Goal: Navigation & Orientation: Find specific page/section

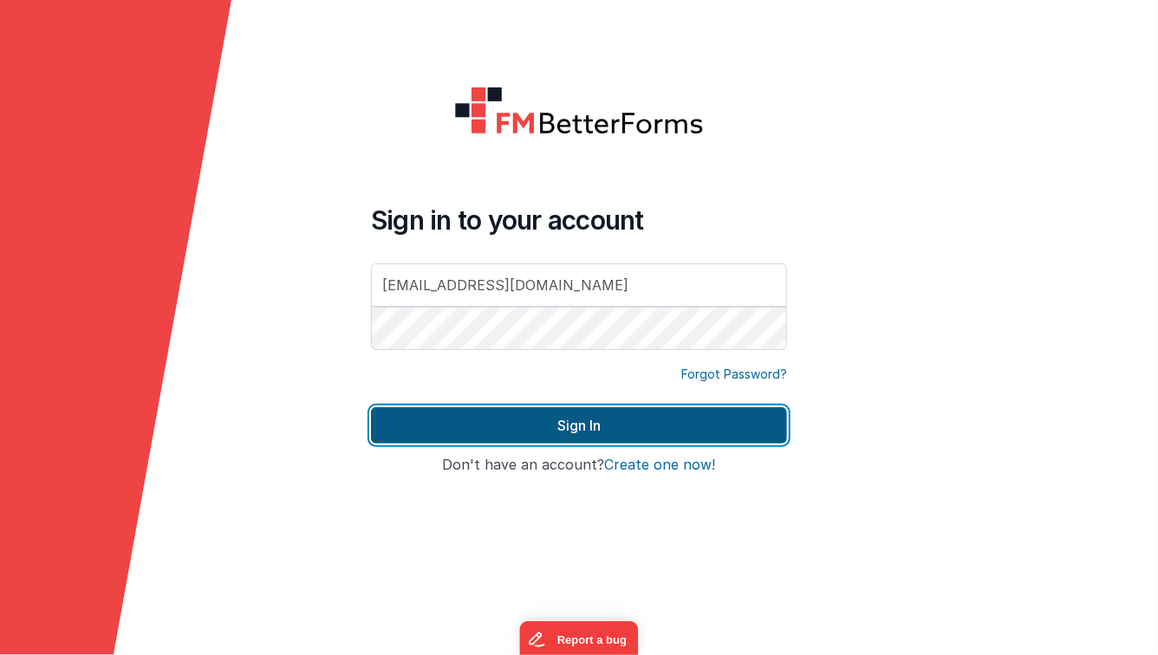
click at [553, 418] on button "Sign In" at bounding box center [579, 425] width 416 height 36
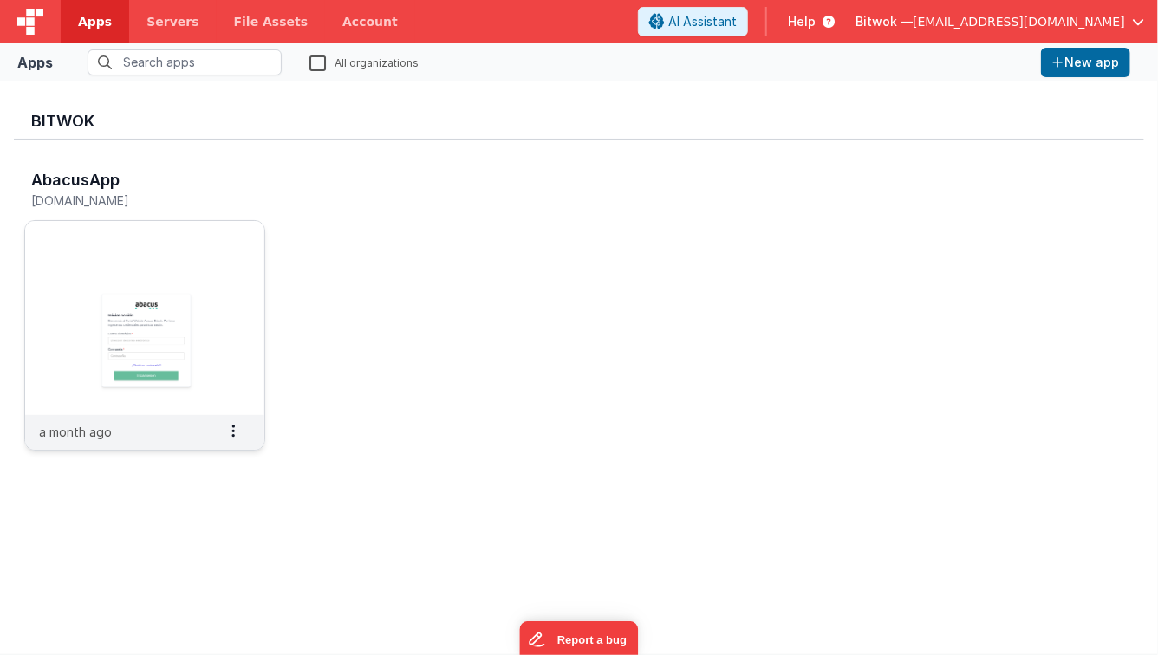
click at [223, 332] on img at bounding box center [144, 318] width 239 height 194
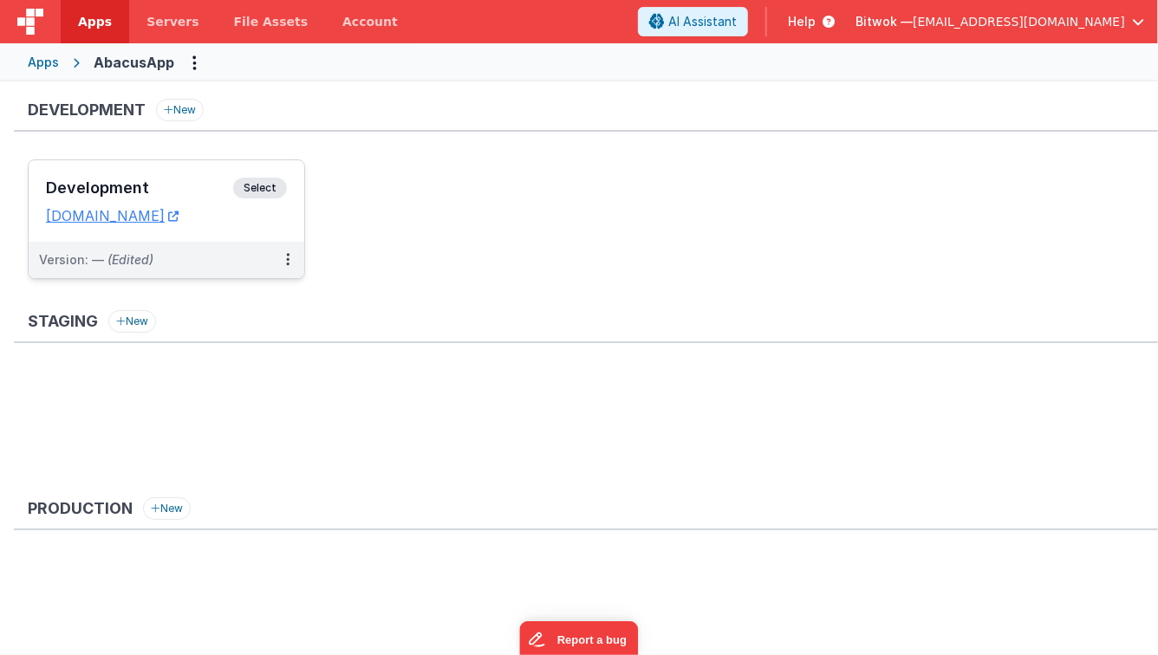
click at [186, 180] on h3 "Development" at bounding box center [139, 187] width 187 height 17
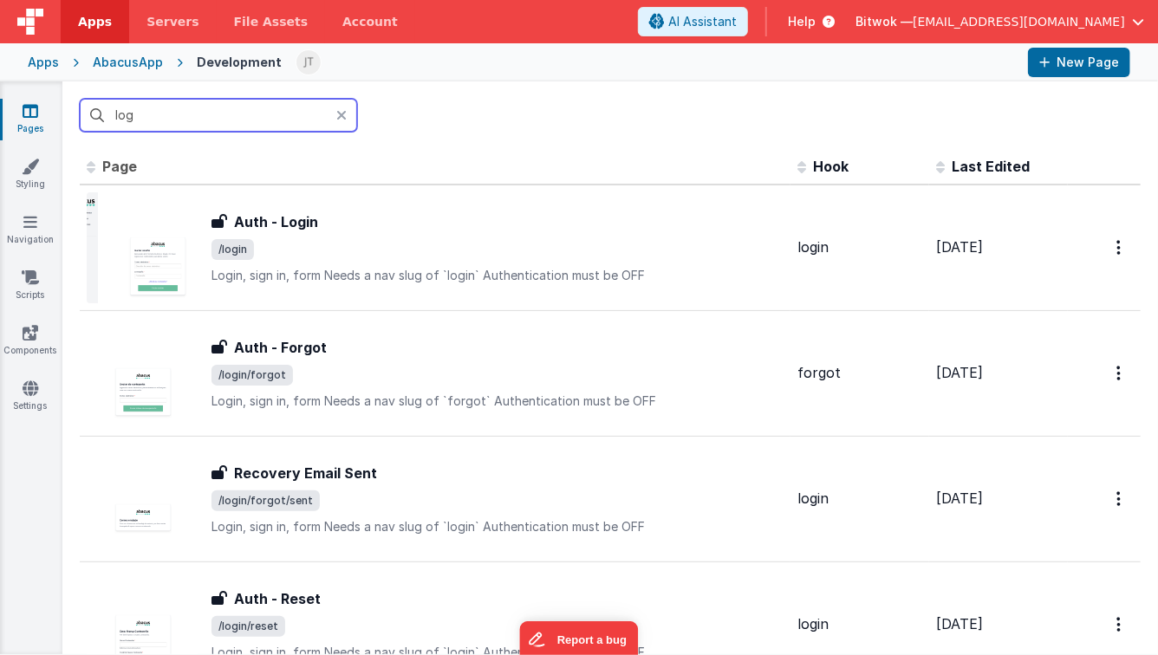
type input "log"
click at [344, 115] on icon at bounding box center [341, 115] width 10 height 14
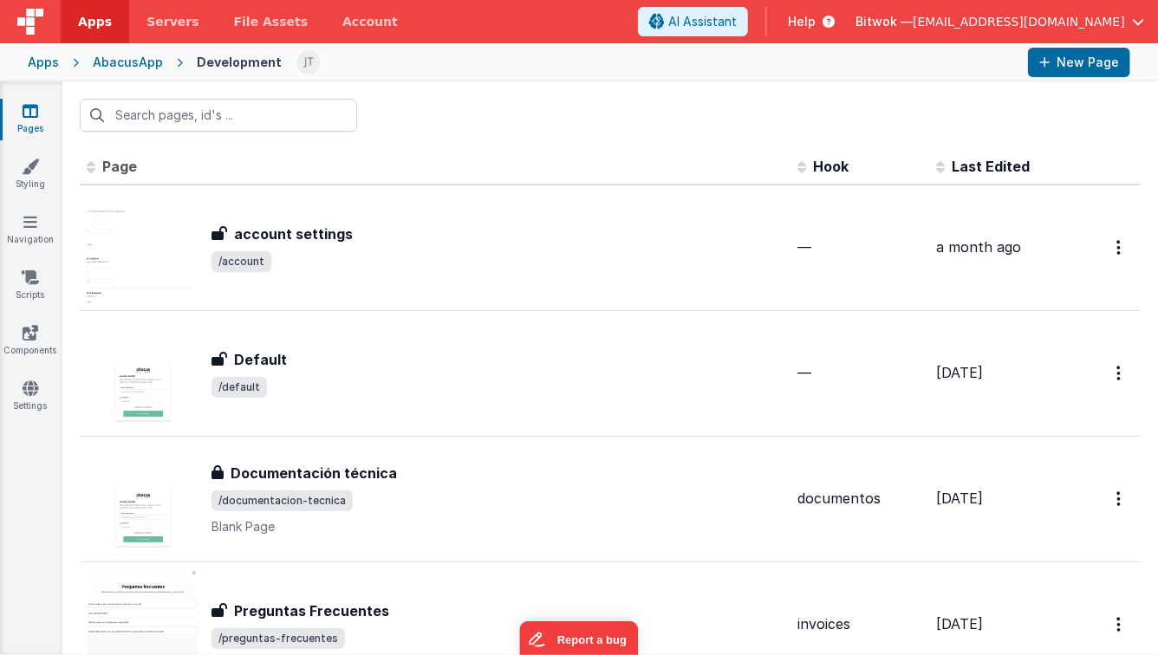
click at [52, 66] on div "Apps" at bounding box center [43, 62] width 31 height 17
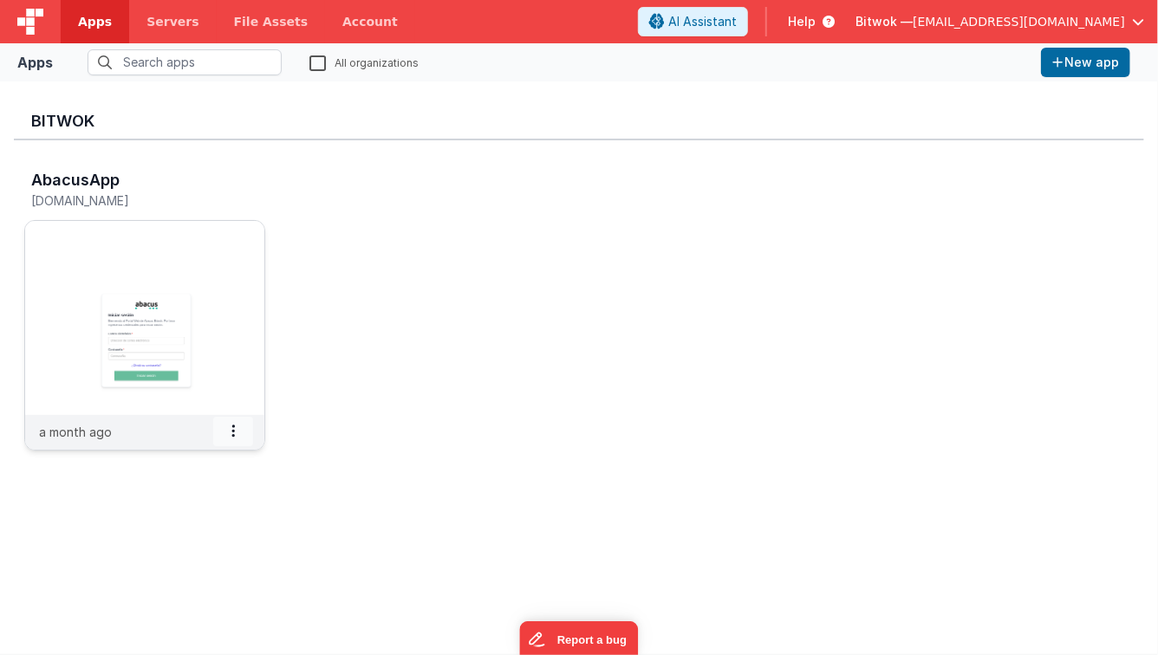
click at [236, 439] on span at bounding box center [233, 431] width 40 height 29
click at [201, 265] on img at bounding box center [144, 318] width 239 height 194
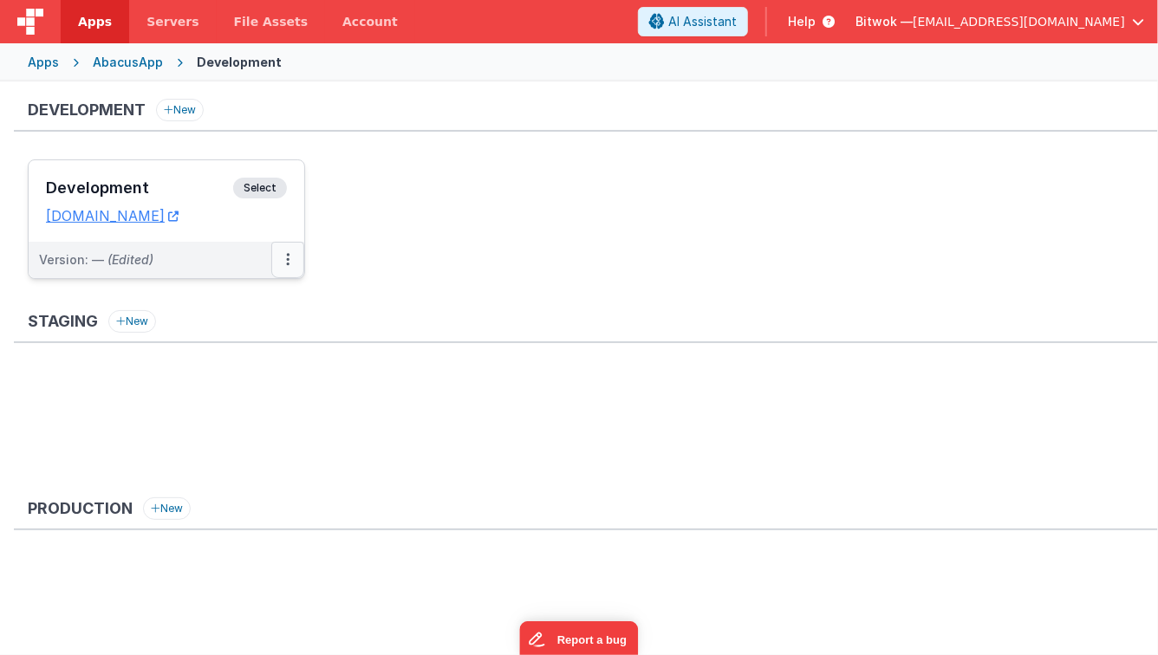
click at [286, 259] on icon at bounding box center [287, 259] width 3 height 1
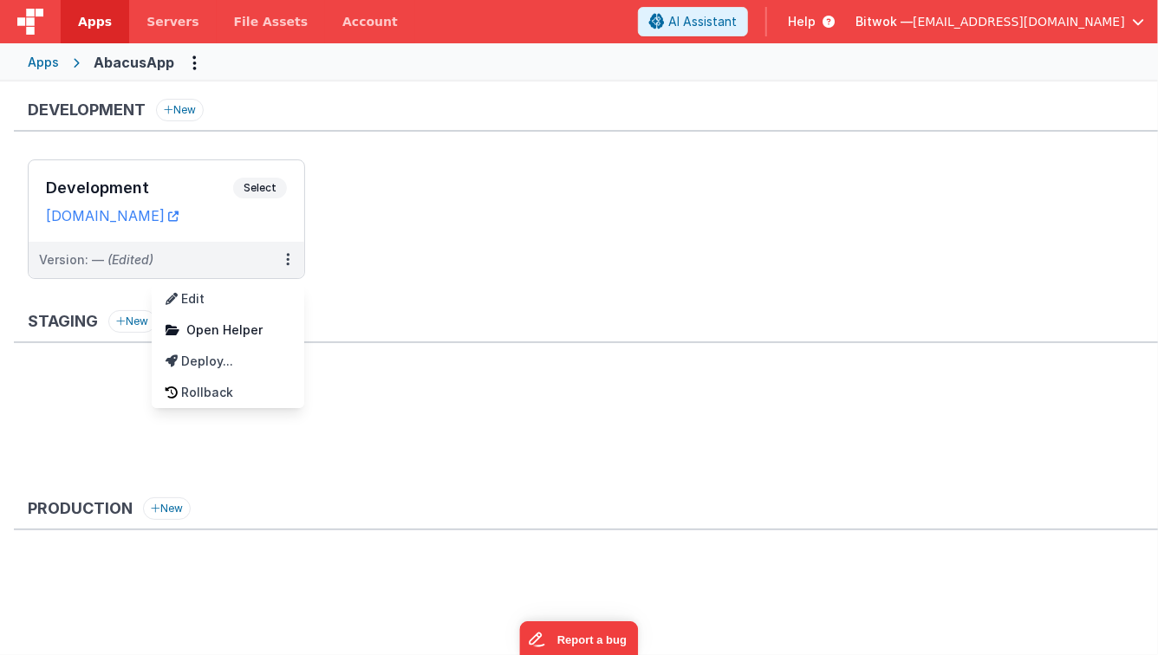
click at [407, 258] on div at bounding box center [579, 327] width 1158 height 655
click at [189, 65] on button "Options" at bounding box center [195, 63] width 28 height 28
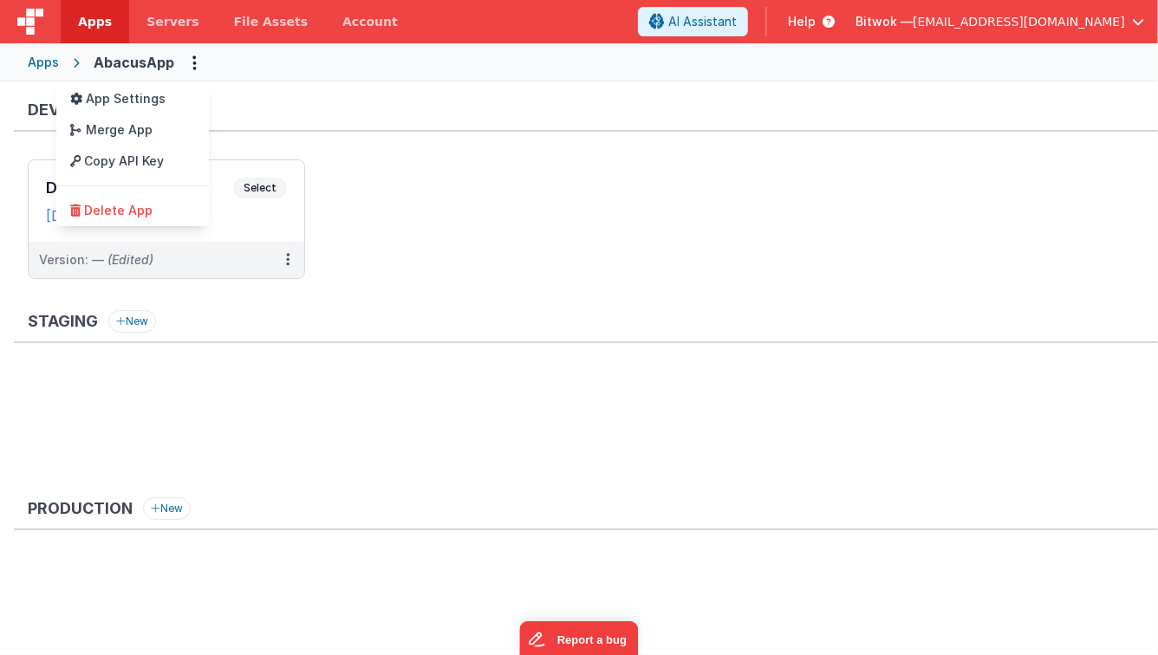
click at [1133, 98] on button at bounding box center [579, 327] width 1158 height 655
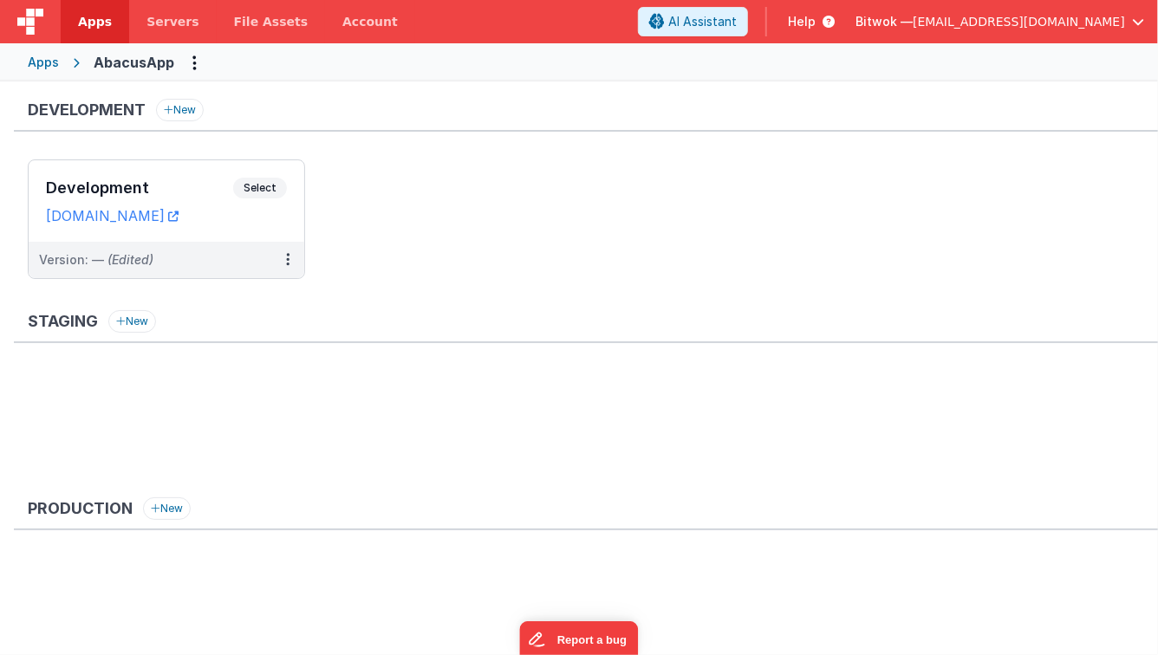
click at [1136, 21] on span "button" at bounding box center [1138, 22] width 12 height 12
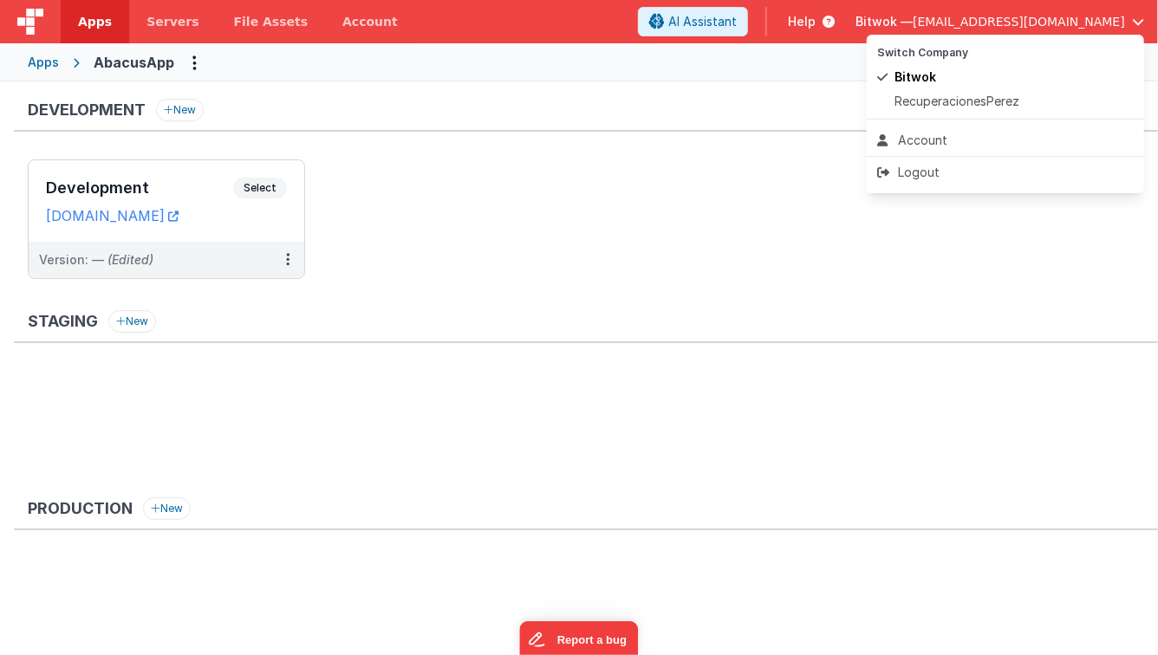
click at [529, 148] on button at bounding box center [579, 327] width 1158 height 655
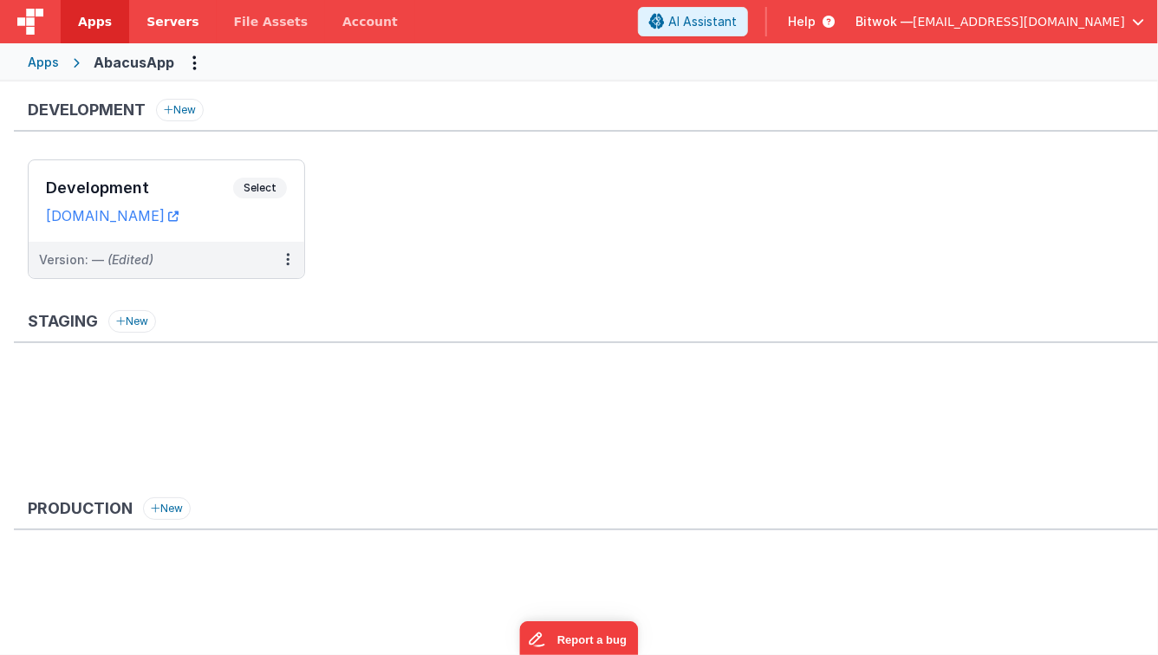
click at [152, 18] on span "Servers" at bounding box center [172, 21] width 52 height 17
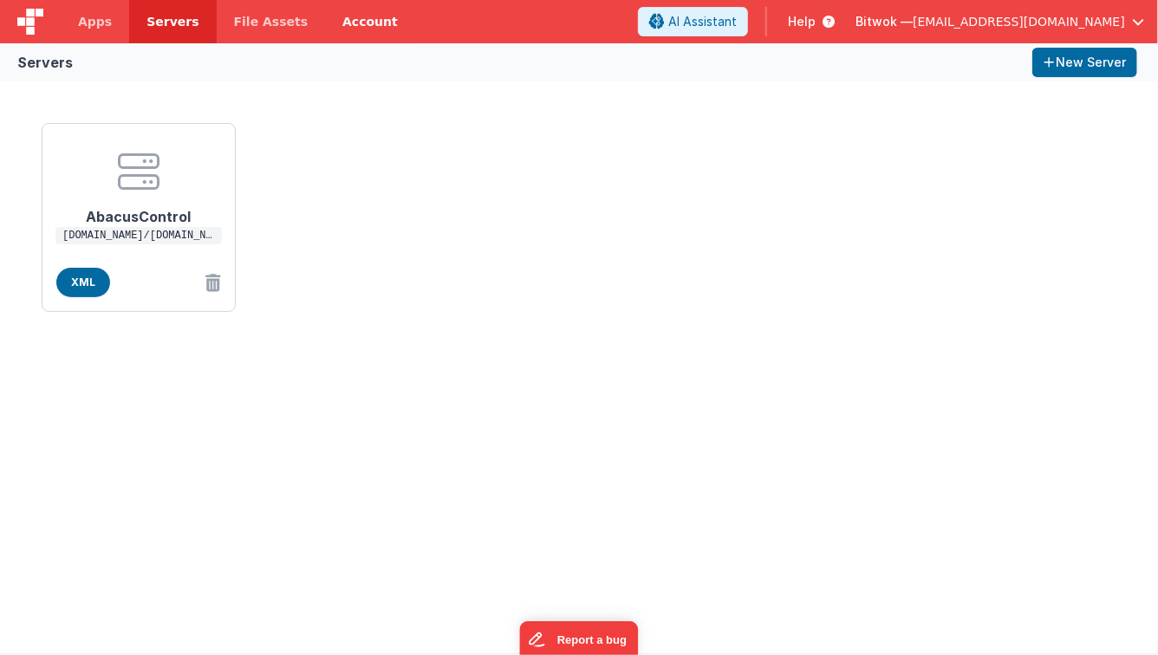
click at [331, 28] on link "Account" at bounding box center [370, 21] width 90 height 43
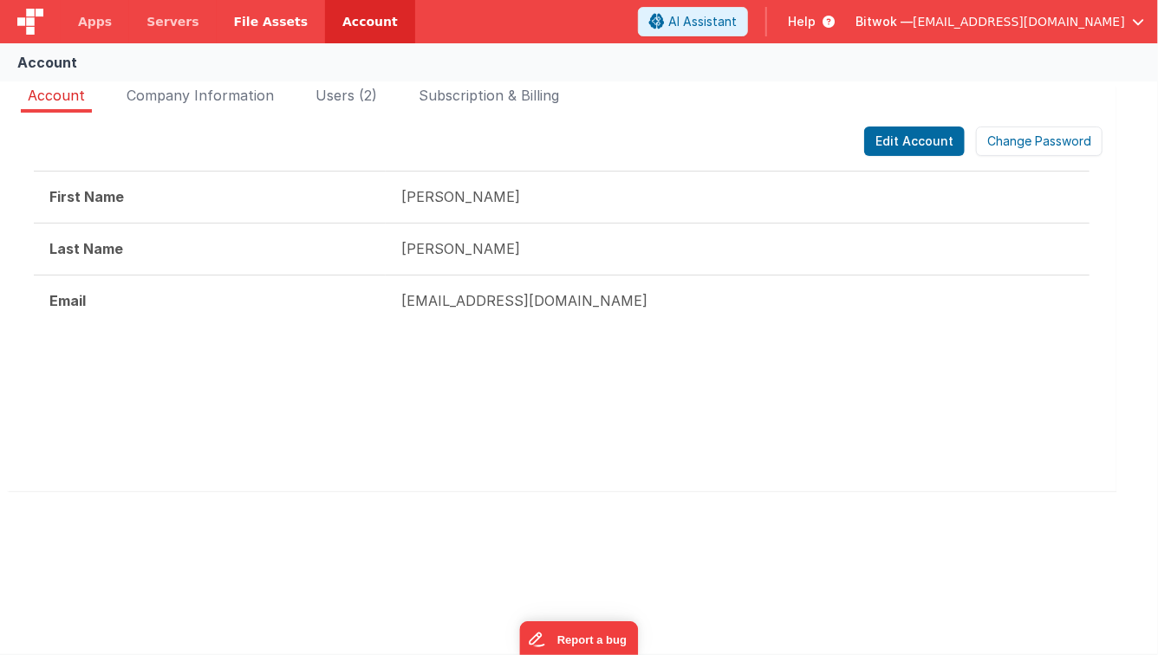
click at [235, 29] on span "File Assets" at bounding box center [271, 21] width 75 height 17
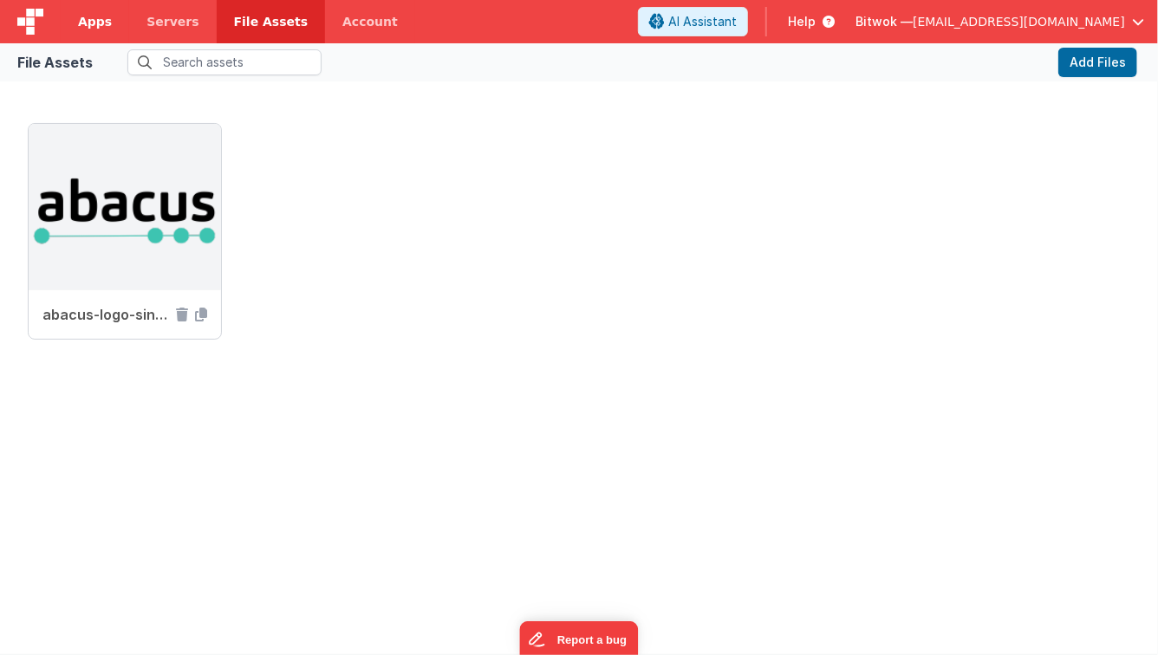
click at [76, 26] on link "Apps" at bounding box center [95, 21] width 68 height 43
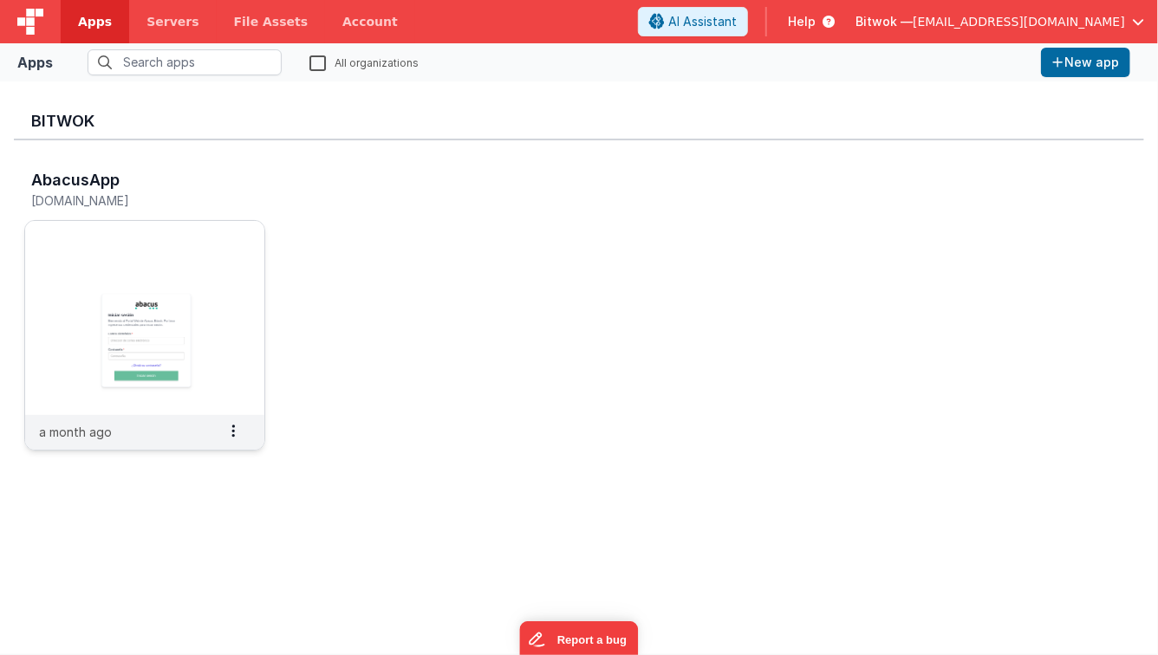
click at [243, 340] on img at bounding box center [144, 318] width 239 height 194
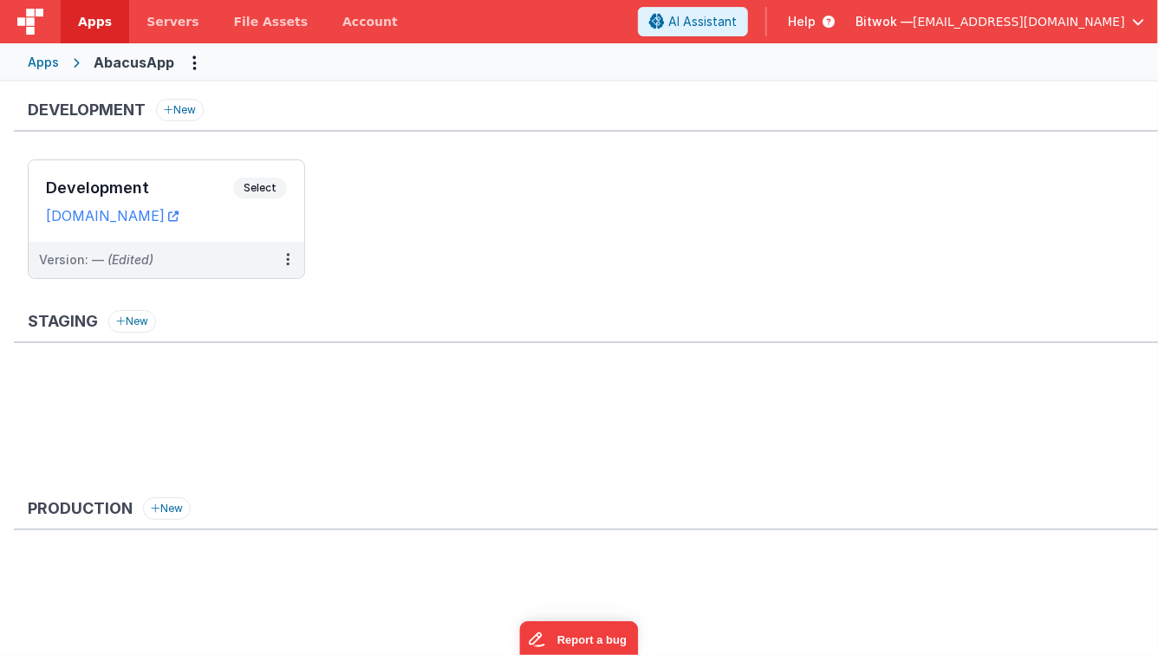
click at [1080, 24] on span "[EMAIL_ADDRESS][DOMAIN_NAME]" at bounding box center [1018, 21] width 212 height 17
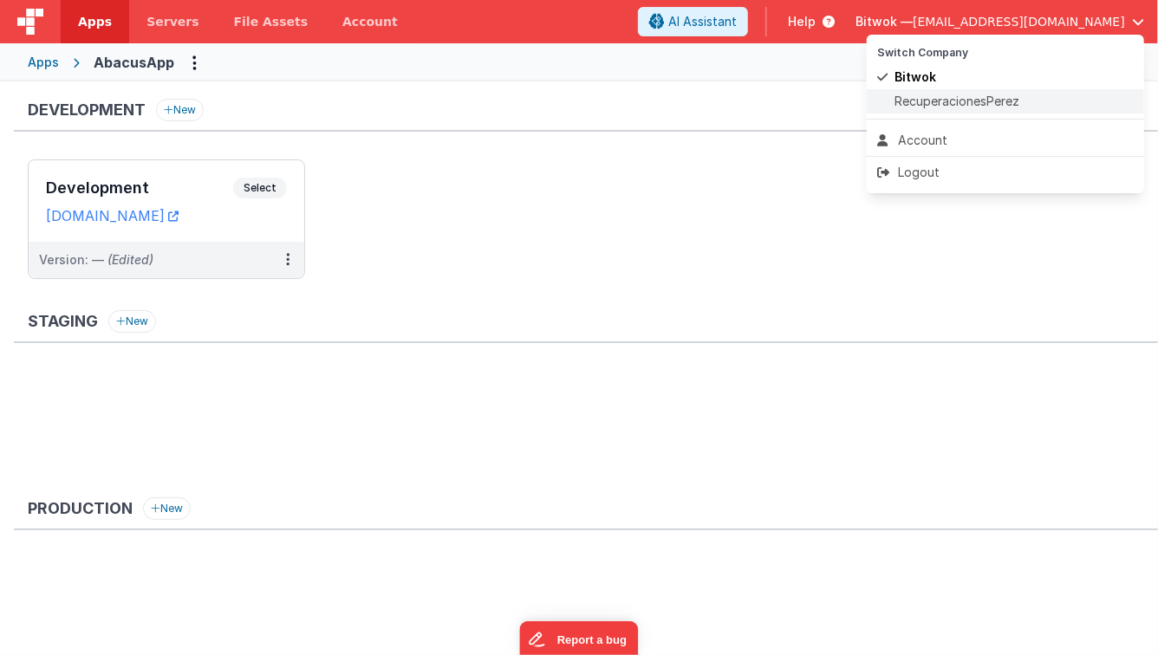
click at [978, 101] on span "RecuperacionesPerez" at bounding box center [956, 101] width 125 height 17
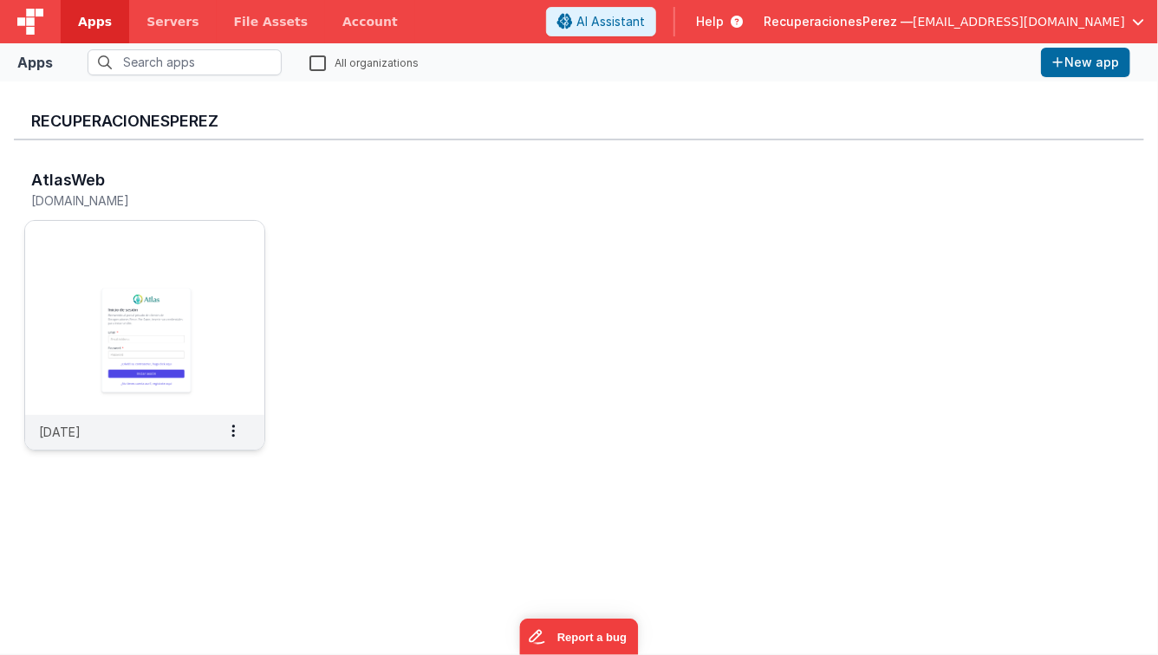
click at [174, 265] on img at bounding box center [144, 318] width 239 height 194
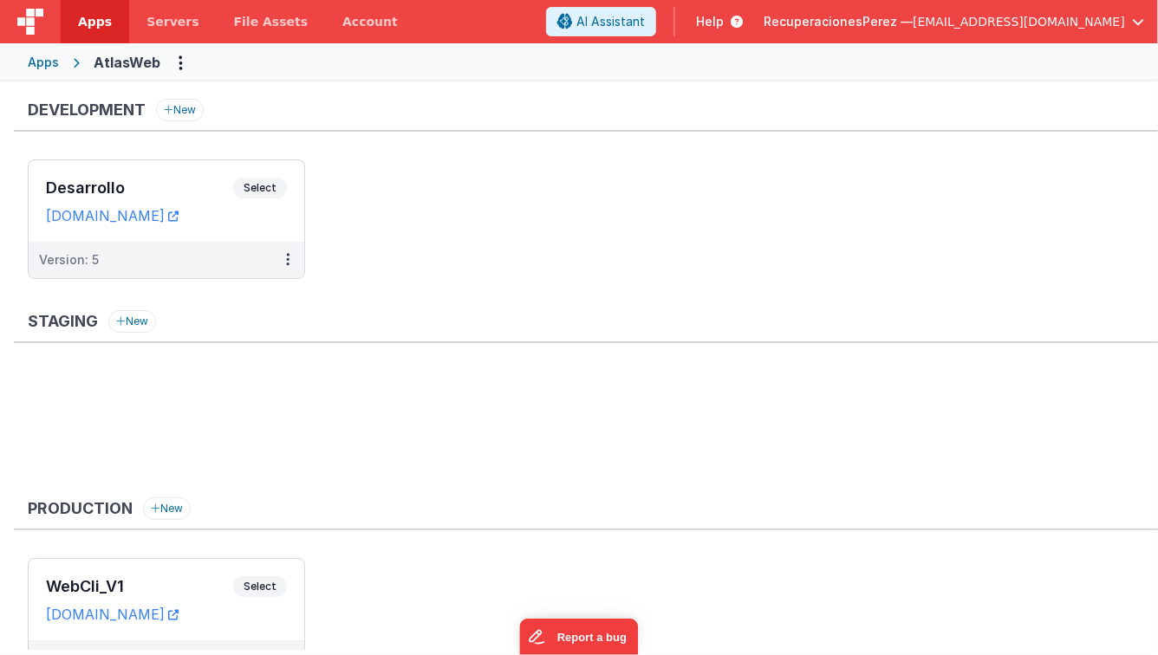
scroll to position [84, 0]
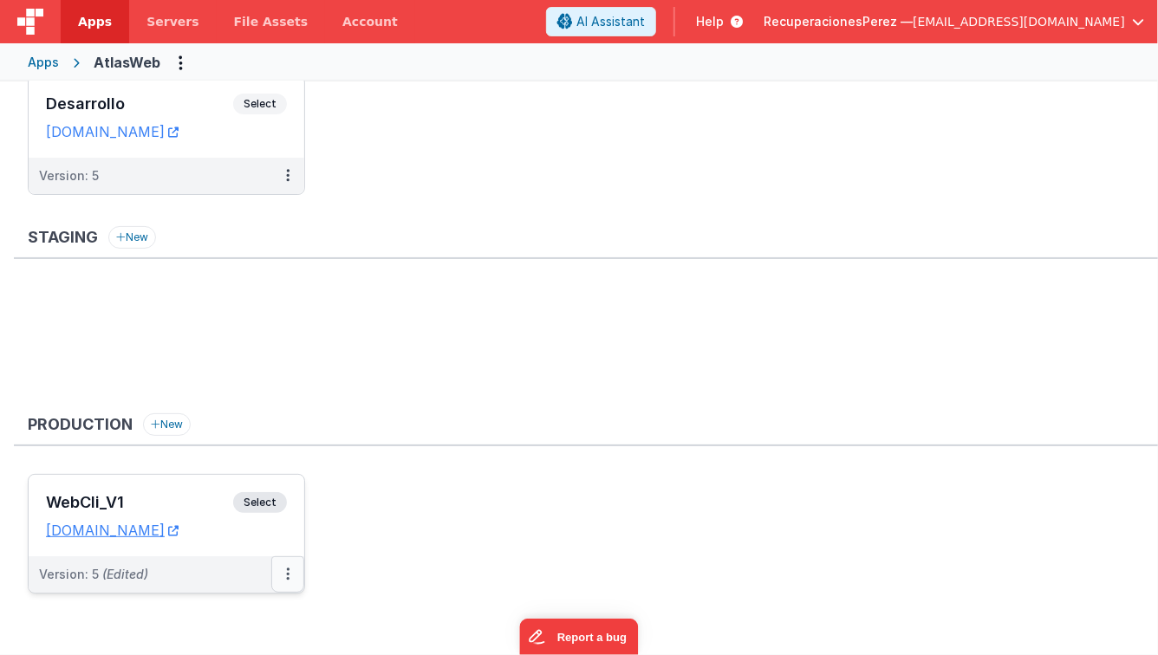
click at [284, 584] on button at bounding box center [287, 574] width 33 height 36
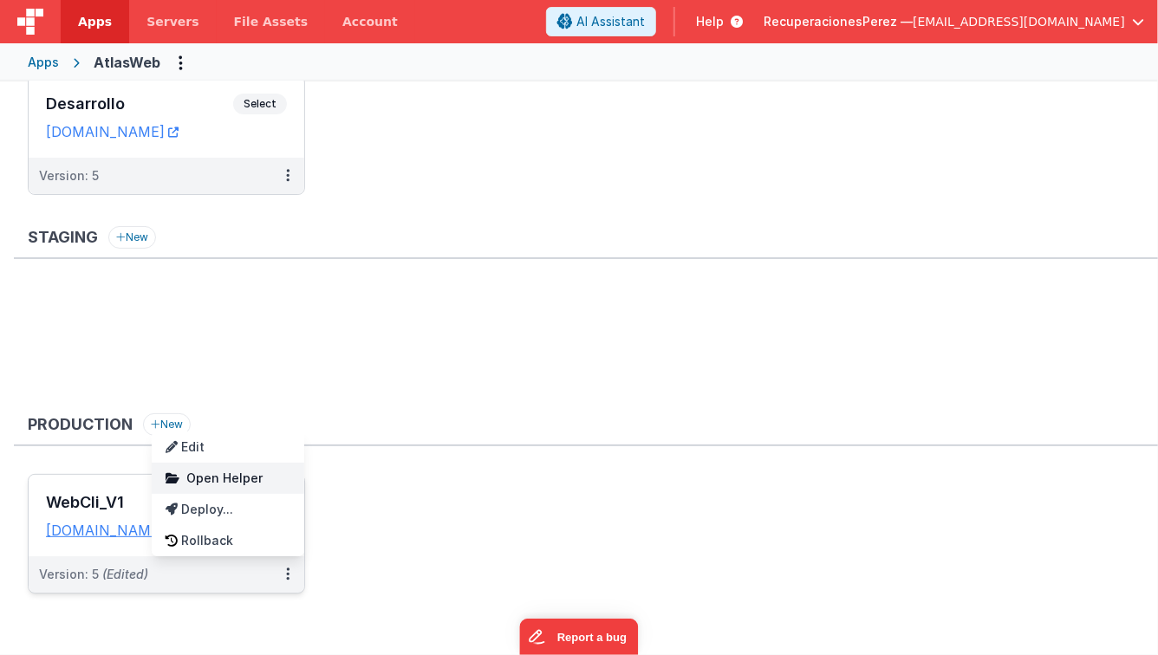
click at [268, 482] on link "Open Helper" at bounding box center [228, 478] width 153 height 31
